Goal: Task Accomplishment & Management: Use online tool/utility

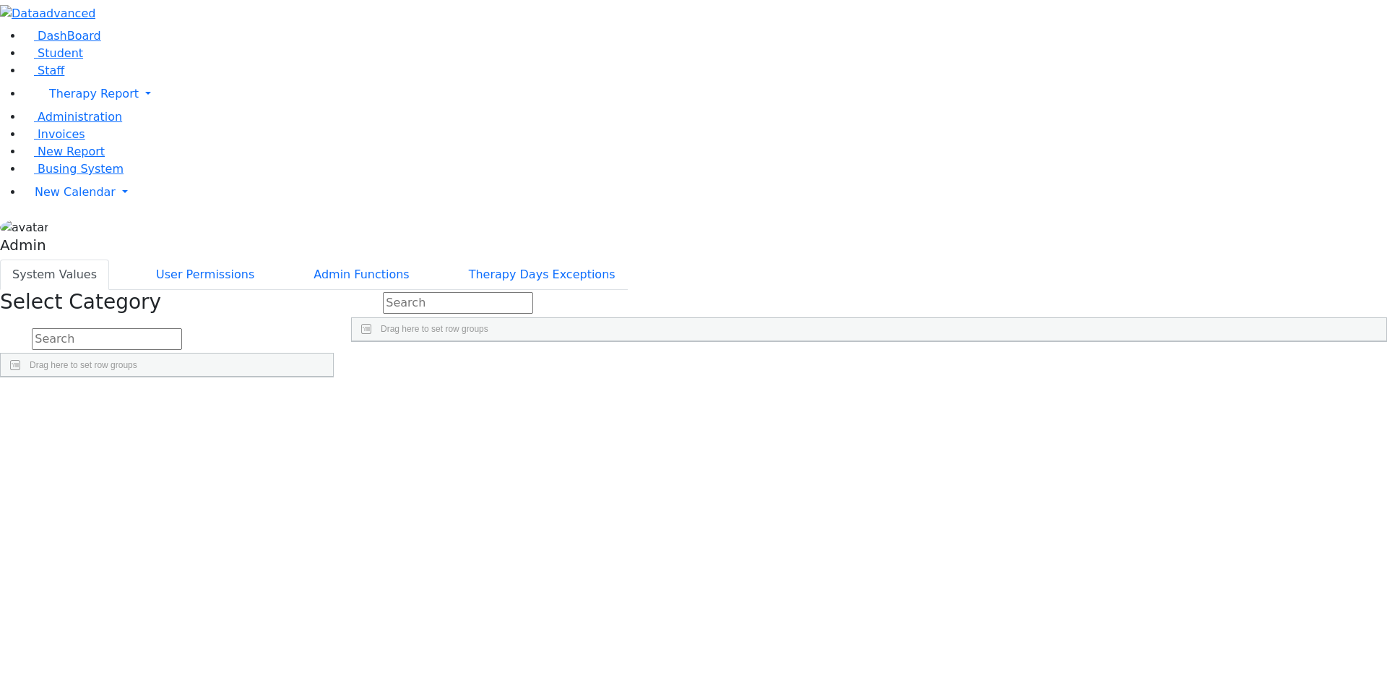
scroll to position [524, 0]
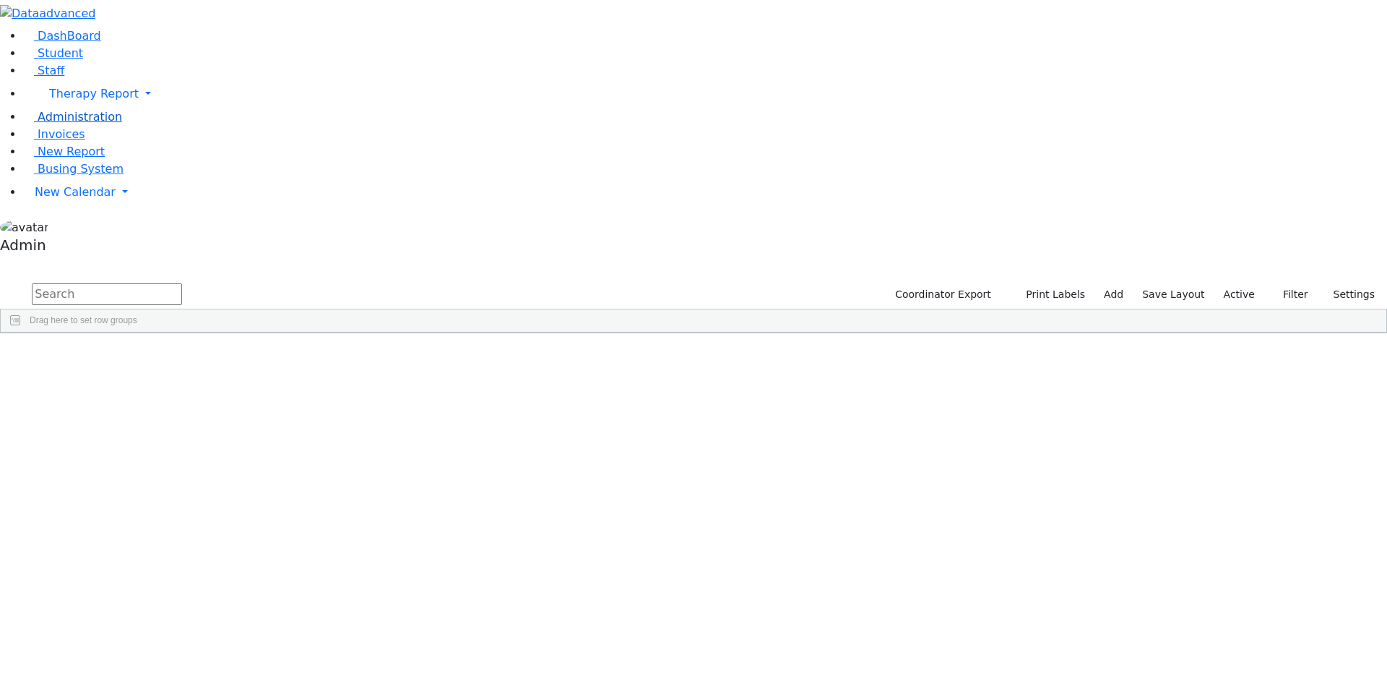
click at [62, 124] on span "Administration" at bounding box center [80, 117] width 85 height 14
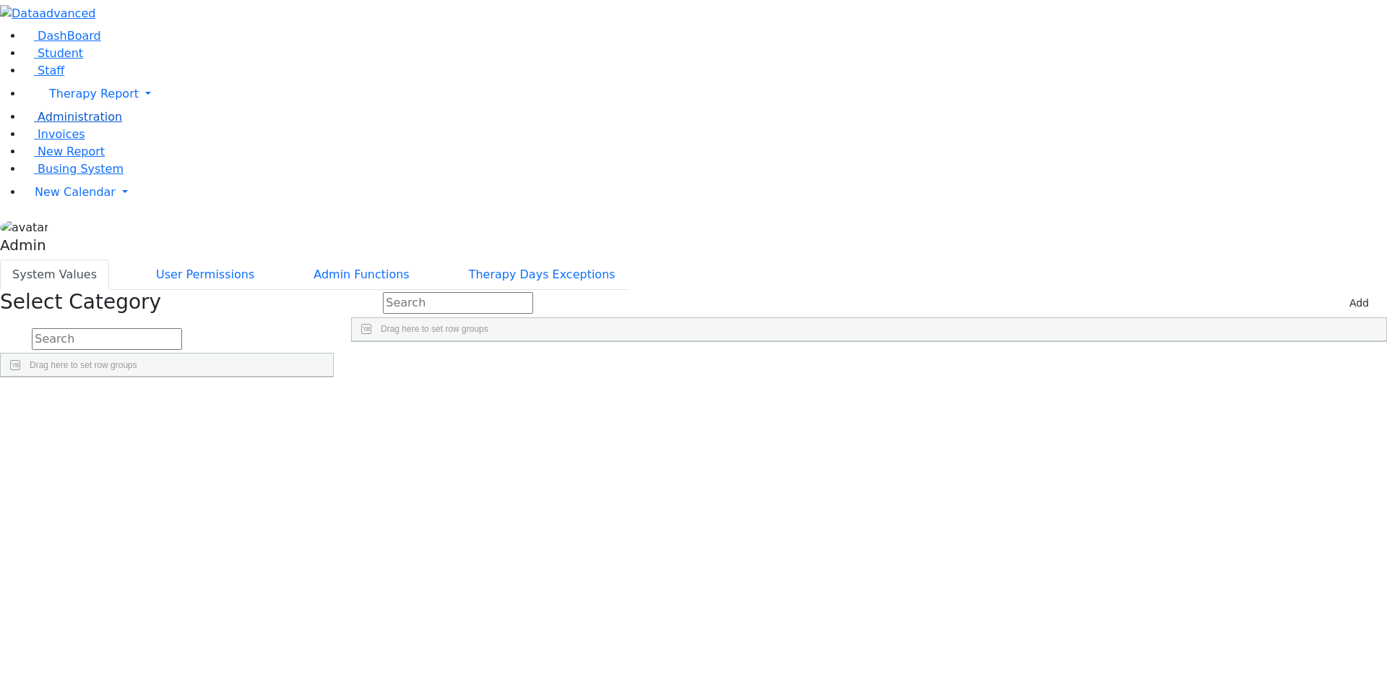
click at [62, 124] on span "Administration" at bounding box center [80, 117] width 85 height 14
click at [952, 365] on div "Press SPACE to select this row." at bounding box center [877, 375] width 150 height 20
click at [952, 365] on div "Poppins" at bounding box center [877, 375] width 150 height 20
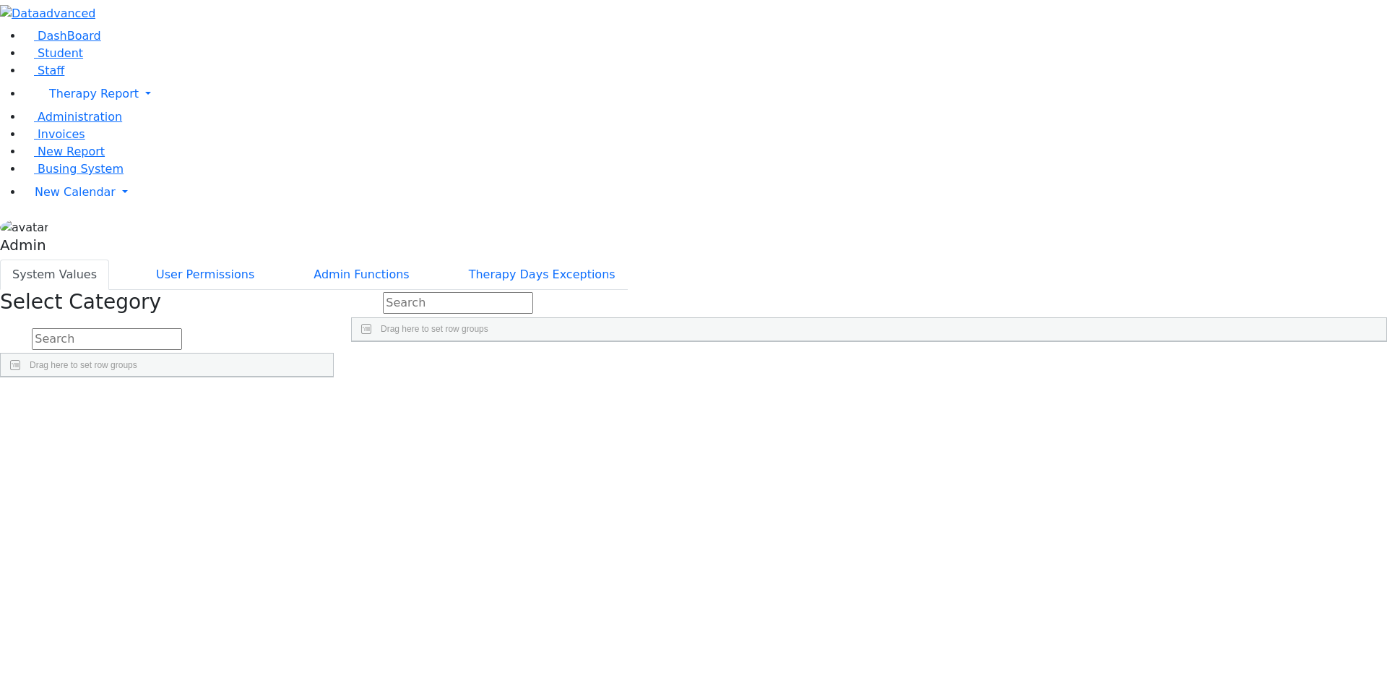
click at [1101, 365] on div "Press SPACE to deselect this row." at bounding box center [1027, 375] width 150 height 20
click at [1251, 365] on div "Press SPACE to deselect this row." at bounding box center [1176, 375] width 150 height 20
click at [55, 158] on span "New Report" at bounding box center [71, 152] width 67 height 14
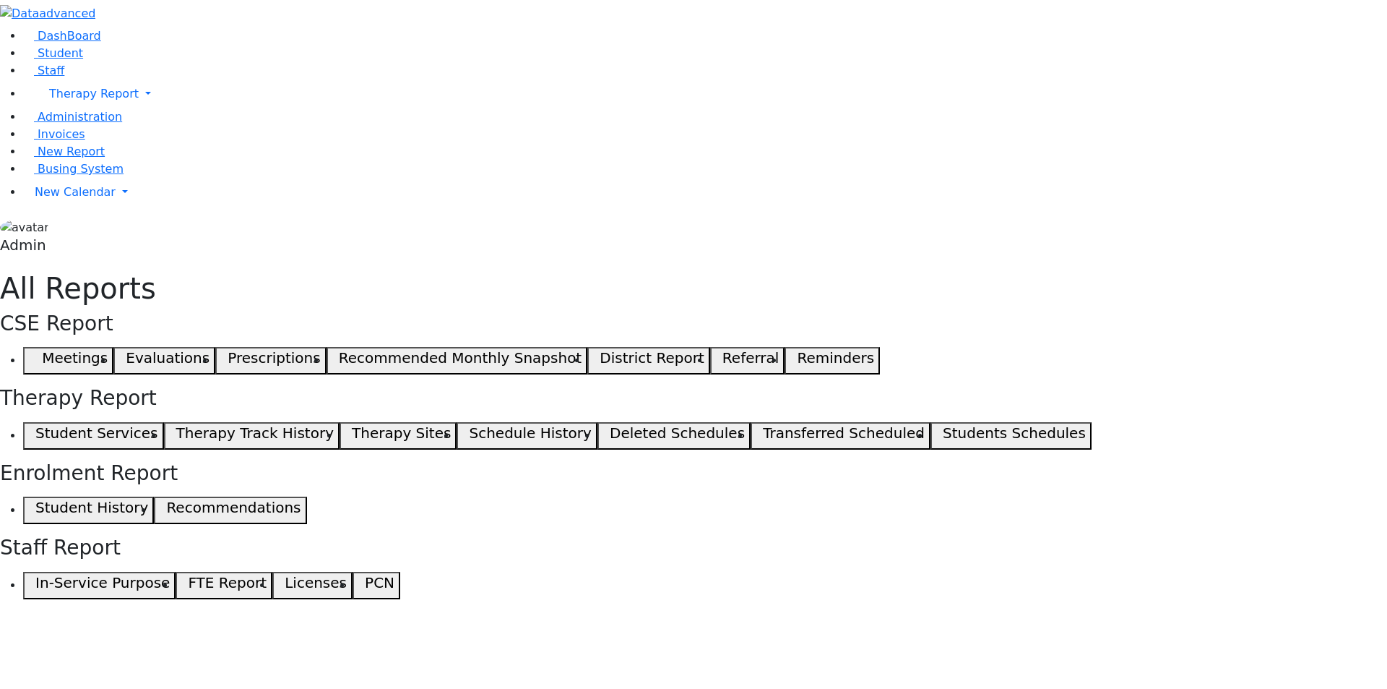
drag, startPoint x: 225, startPoint y: 320, endPoint x: 168, endPoint y: 355, distance: 66.8
click at [168, 355] on div "DashBoard Student Staff Therapy Report Student Old Calendar Report Admin" at bounding box center [693, 299] width 1387 height 599
click at [158, 424] on h5 "Student Services" at bounding box center [96, 432] width 122 height 17
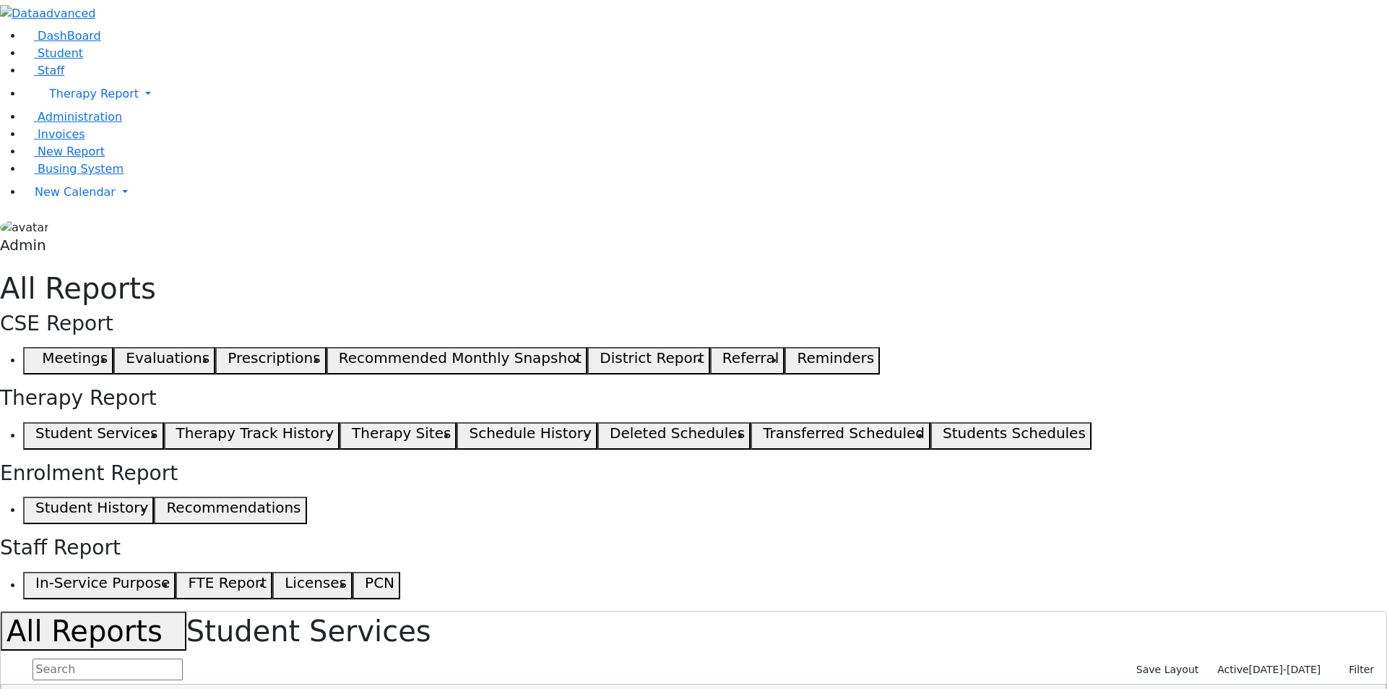
click at [1249, 663] on span "Active" at bounding box center [1233, 669] width 31 height 12
drag, startPoint x: 894, startPoint y: 191, endPoint x: 1021, endPoint y: 183, distance: 127.4
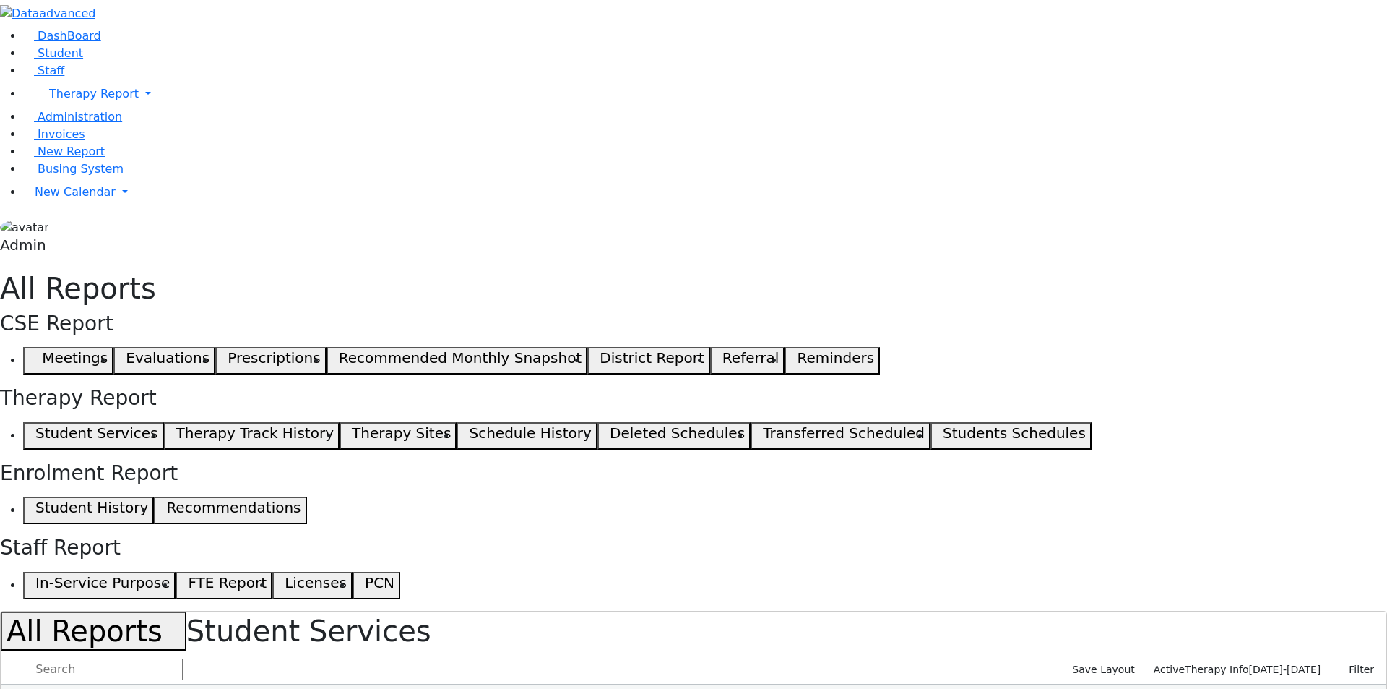
drag, startPoint x: 986, startPoint y: 187, endPoint x: 1063, endPoint y: 215, distance: 81.4
click at [53, 124] on span "Administration" at bounding box center [80, 117] width 85 height 14
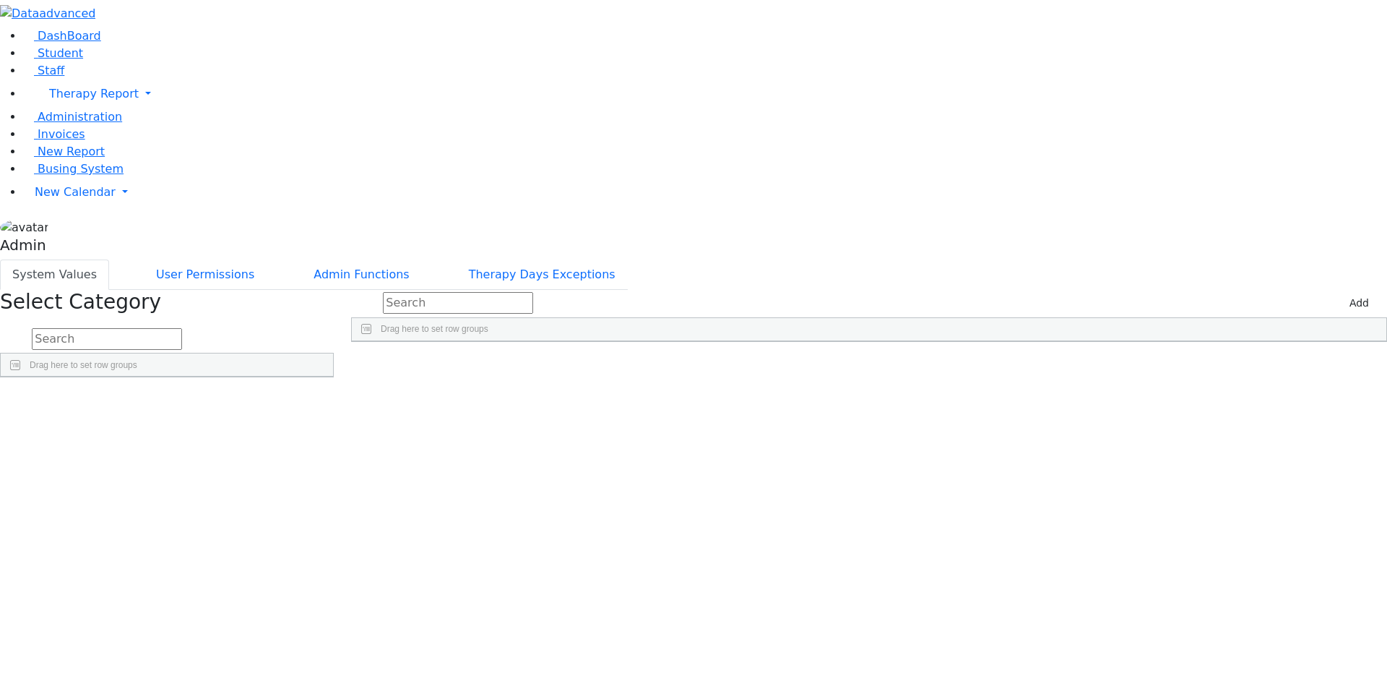
scroll to position [524, 0]
